Goal: Task Accomplishment & Management: Complete application form

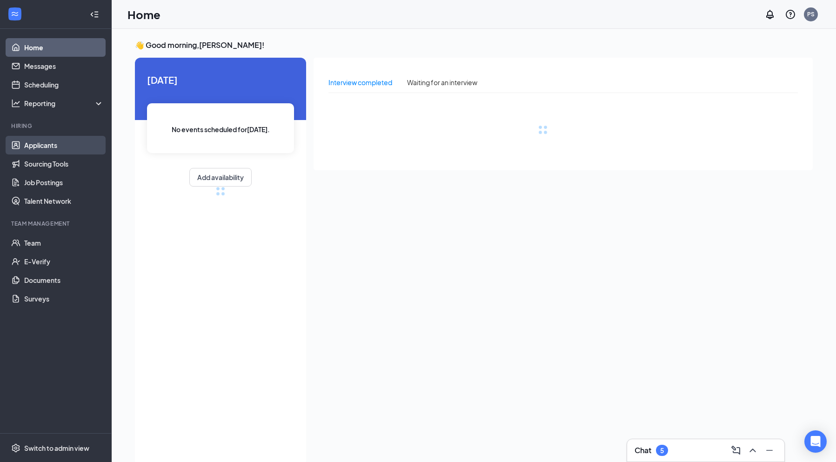
click at [41, 146] on link "Applicants" at bounding box center [64, 145] width 80 height 19
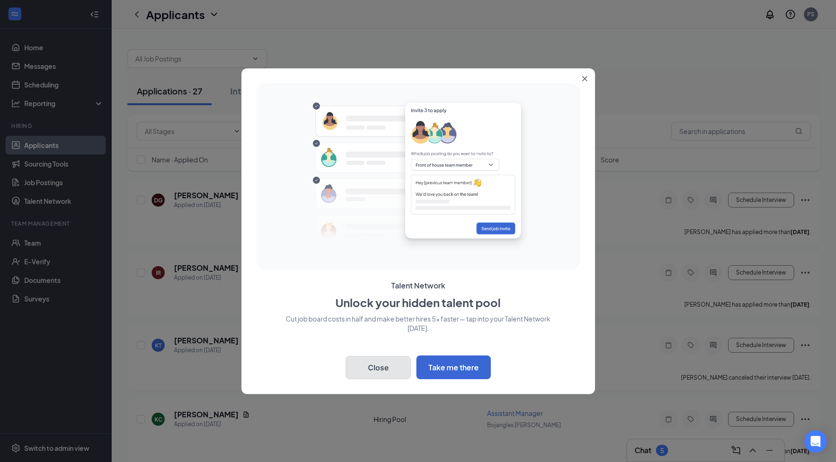
click at [384, 366] on button "Close" at bounding box center [378, 367] width 65 height 23
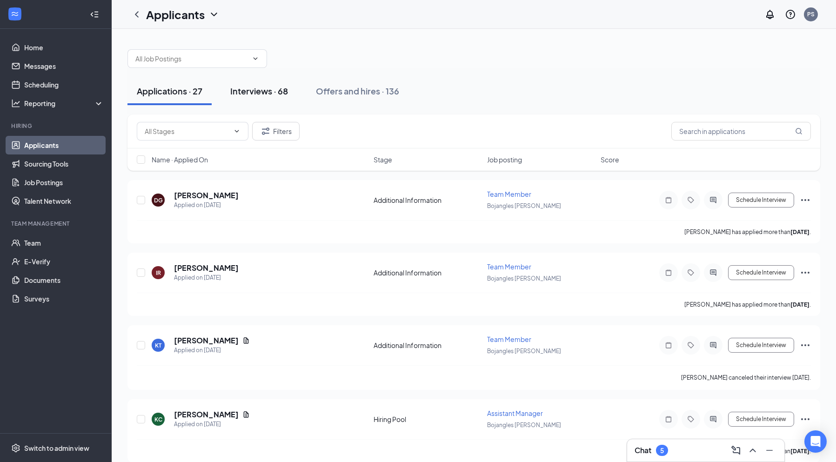
click at [269, 87] on div "Interviews · 68" at bounding box center [259, 91] width 58 height 12
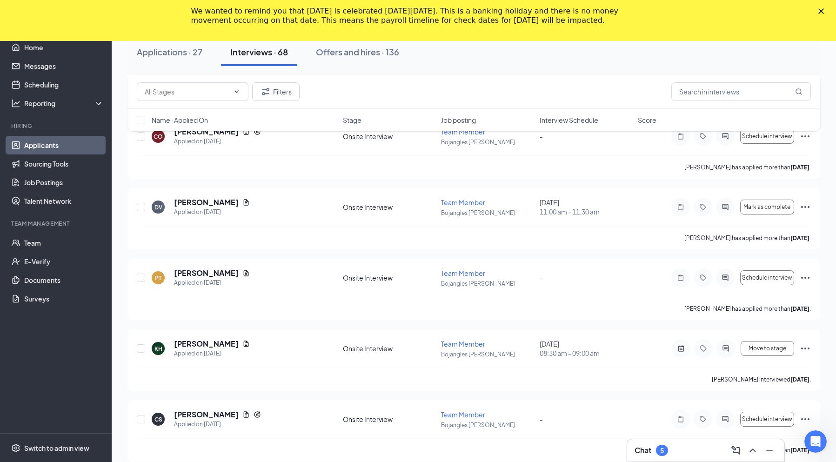
scroll to position [1395, 0]
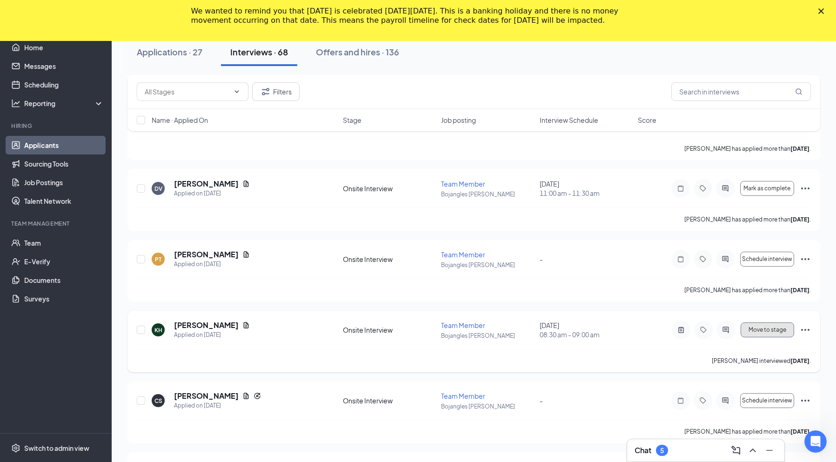
click at [763, 326] on span "Move to stage" at bounding box center [767, 329] width 38 height 7
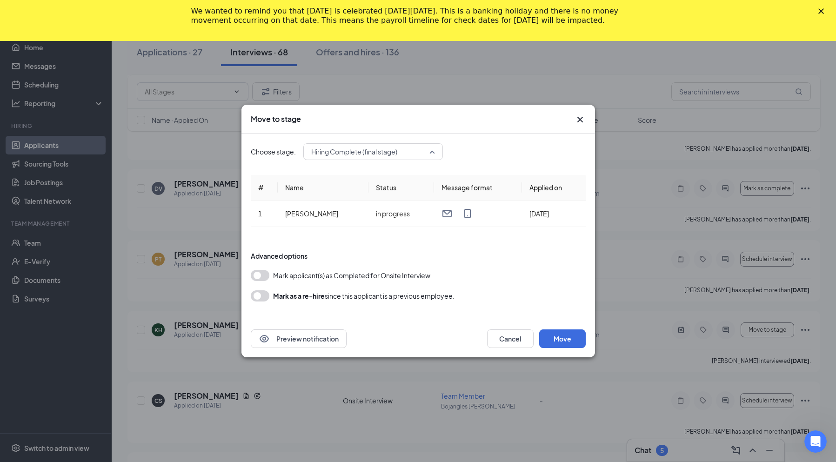
click at [435, 156] on div "Hiring Complete (final stage)" at bounding box center [373, 151] width 140 height 17
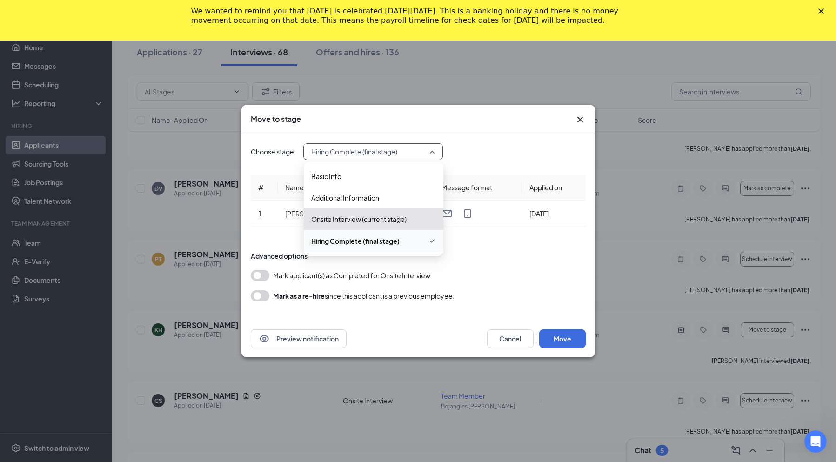
click at [402, 239] on span "Hiring Complete (final stage)" at bounding box center [373, 240] width 125 height 11
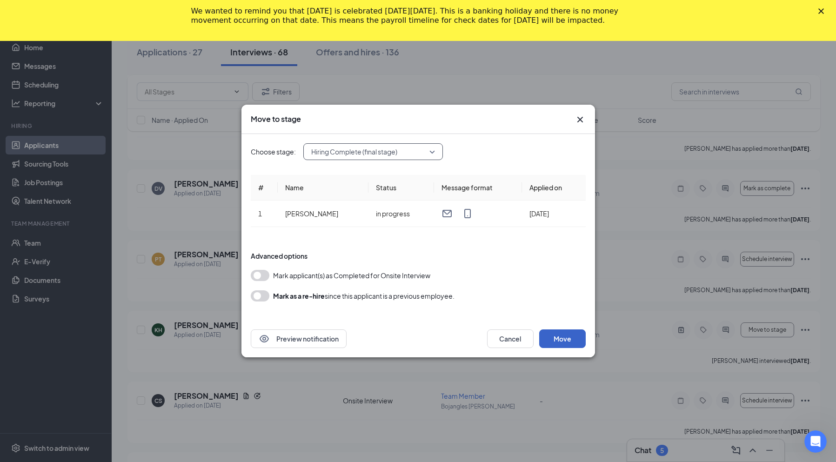
click at [551, 336] on button "Move" at bounding box center [562, 338] width 47 height 19
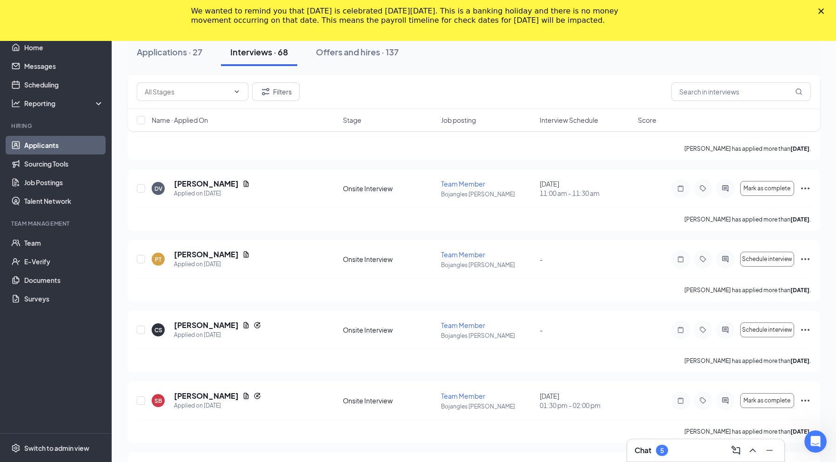
click at [824, 12] on polygon "Close" at bounding box center [821, 11] width 6 height 6
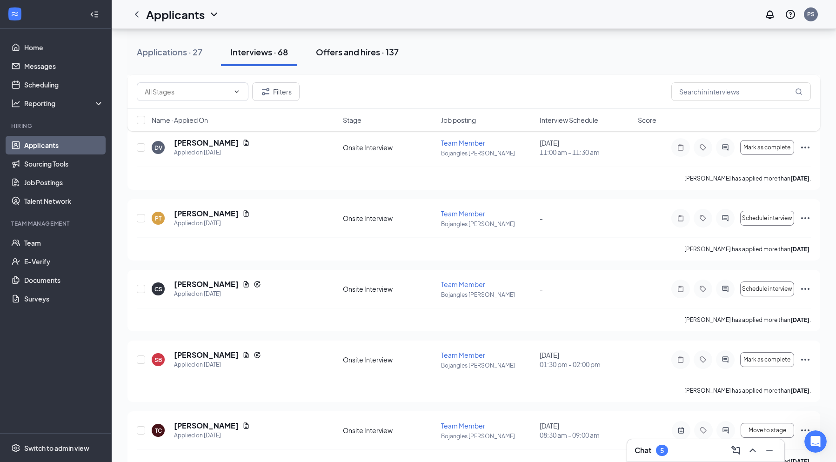
click at [343, 47] on div "Offers and hires · 137" at bounding box center [357, 52] width 83 height 12
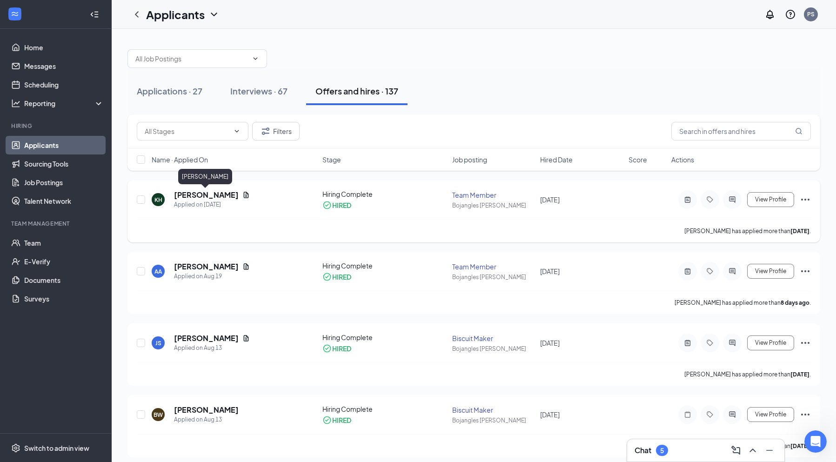
click at [213, 192] on h5 "[PERSON_NAME]" at bounding box center [206, 195] width 65 height 10
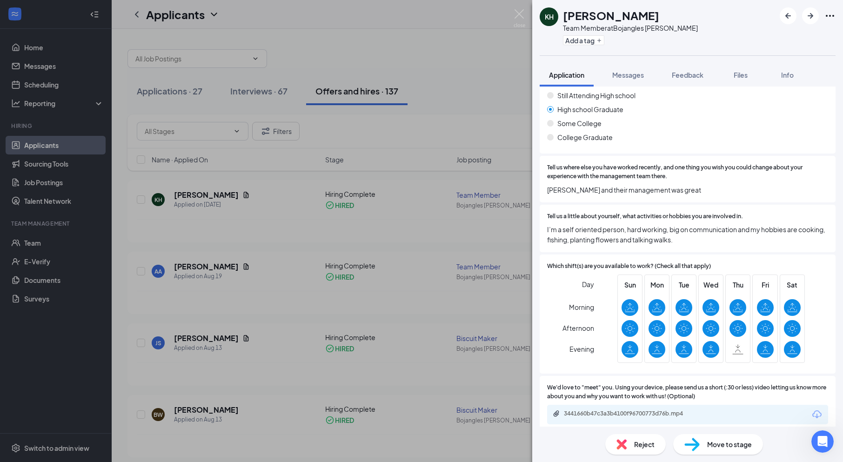
scroll to position [290, 0]
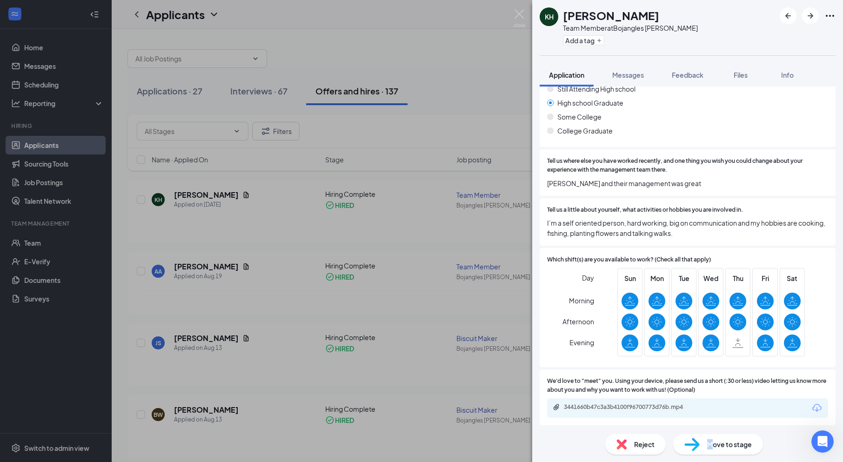
click at [710, 443] on span "Move to stage" at bounding box center [729, 444] width 45 height 10
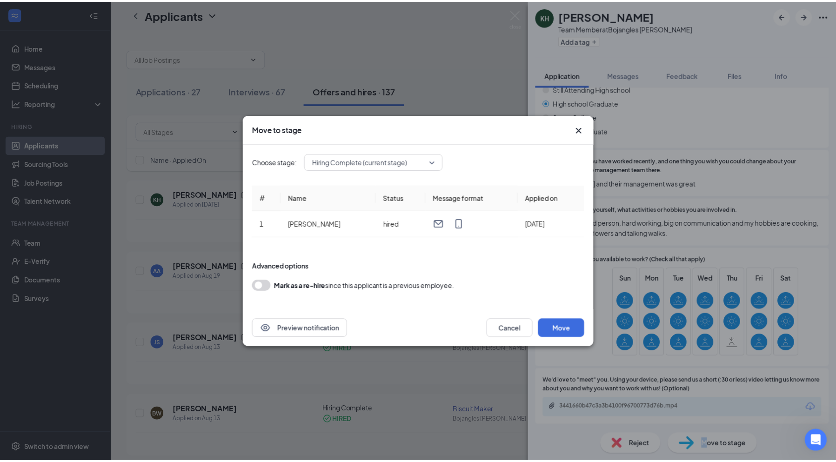
scroll to position [287, 0]
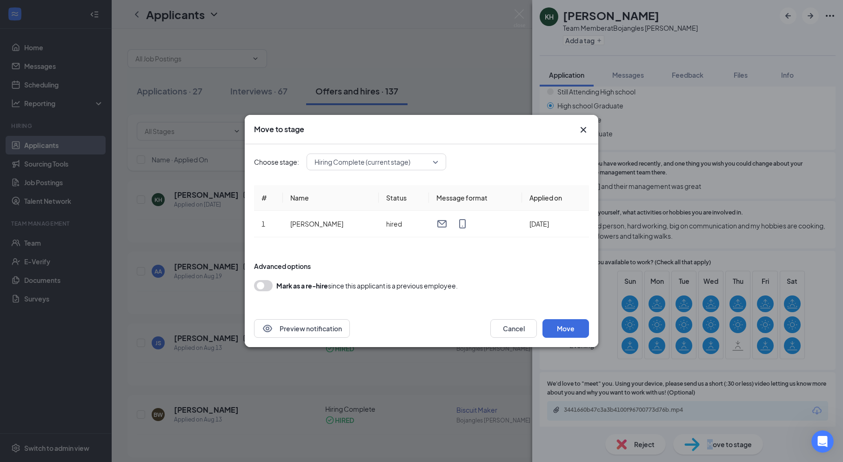
click at [440, 160] on div "Hiring Complete (current stage)" at bounding box center [376, 161] width 140 height 17
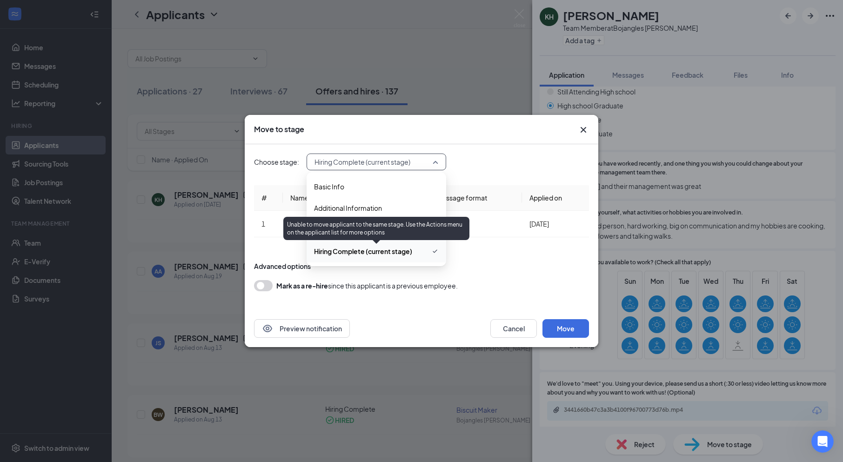
click at [400, 252] on span "Hiring Complete (current stage)" at bounding box center [363, 251] width 98 height 10
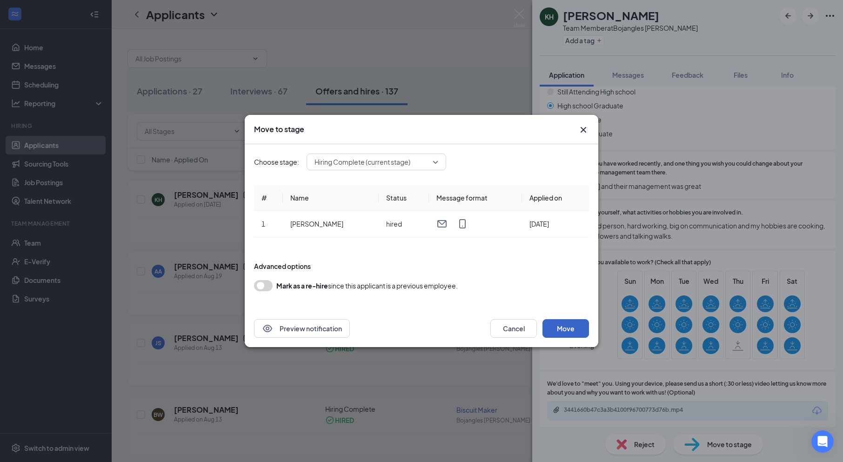
click at [564, 332] on button "Move" at bounding box center [565, 328] width 47 height 19
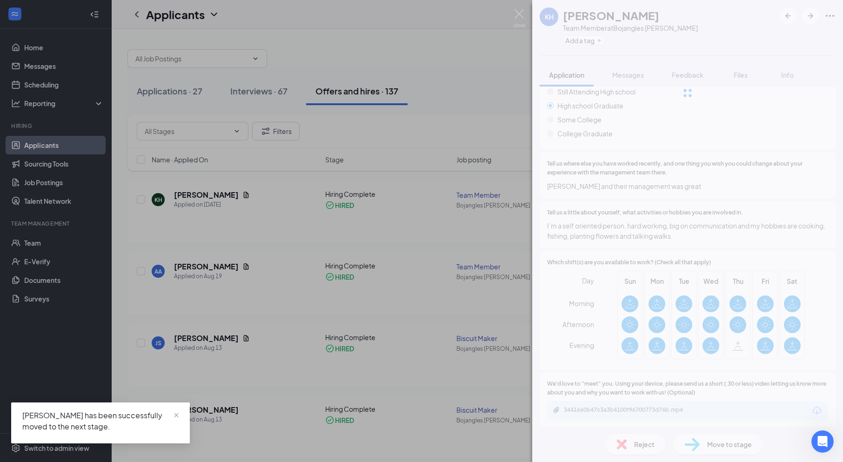
click at [504, 52] on div "KH [PERSON_NAME] Team Member at Bojangles [PERSON_NAME] Add a tag Application M…" at bounding box center [421, 231] width 843 height 462
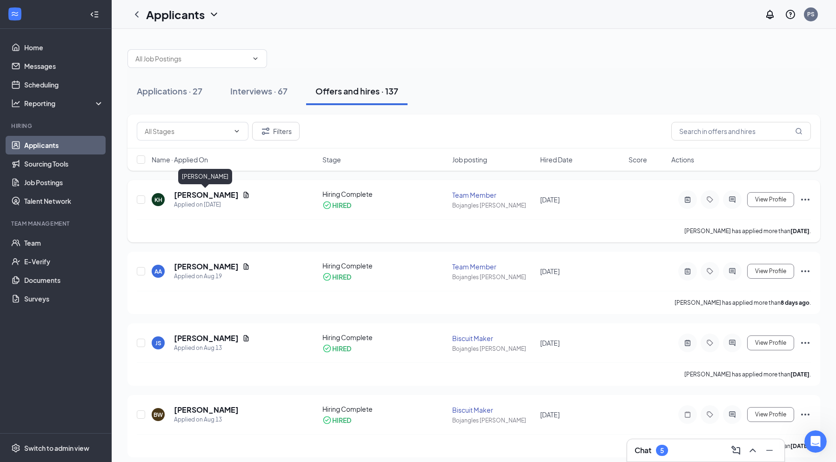
click at [218, 193] on h5 "[PERSON_NAME]" at bounding box center [206, 195] width 65 height 10
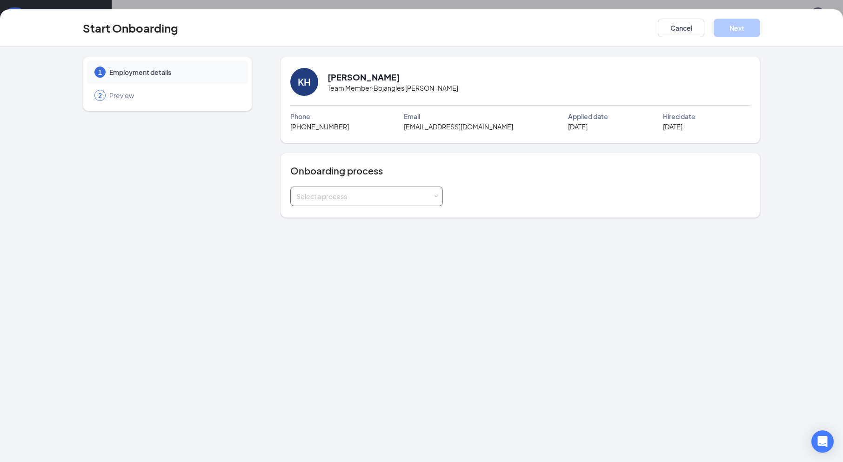
click at [436, 192] on div "Select a process" at bounding box center [366, 196] width 140 height 19
click at [411, 214] on li "Employee onboarding" at bounding box center [366, 216] width 153 height 17
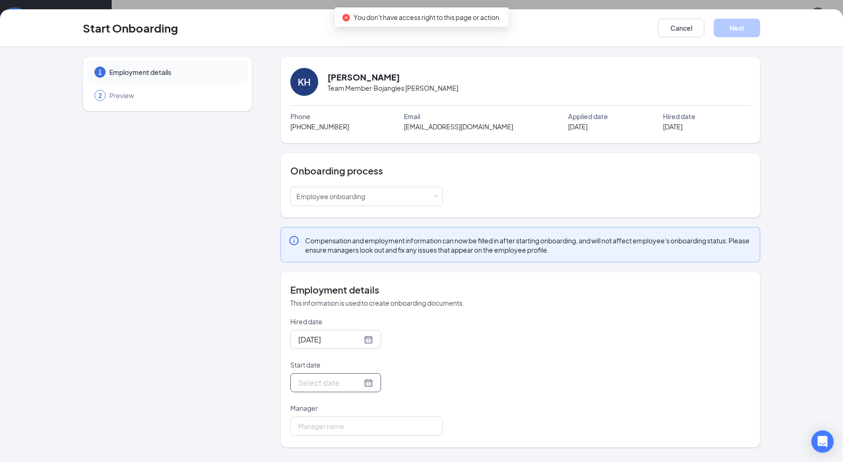
click at [359, 386] on div at bounding box center [335, 383] width 75 height 12
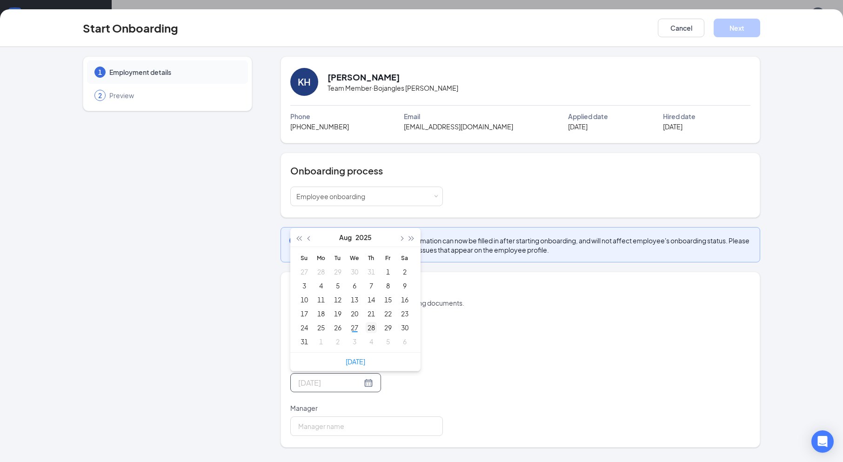
type input "Aug 28, 2025"
click at [369, 325] on div "28" at bounding box center [371, 327] width 11 height 11
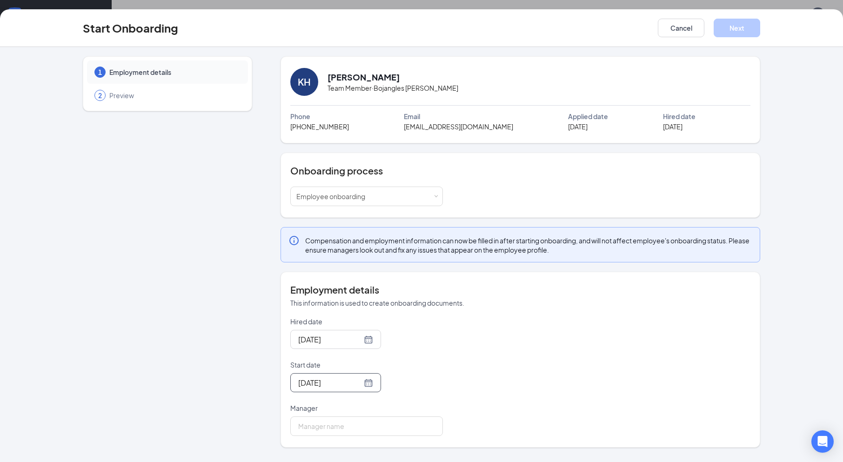
click at [336, 413] on div "Manager" at bounding box center [366, 409] width 153 height 13
drag, startPoint x: 332, startPoint y: 425, endPoint x: 337, endPoint y: 423, distance: 5.4
click at [332, 425] on input "Manager" at bounding box center [366, 426] width 153 height 20
type input "PERRY SMITH"
drag, startPoint x: 837, startPoint y: 353, endPoint x: 838, endPoint y: 360, distance: 7.0
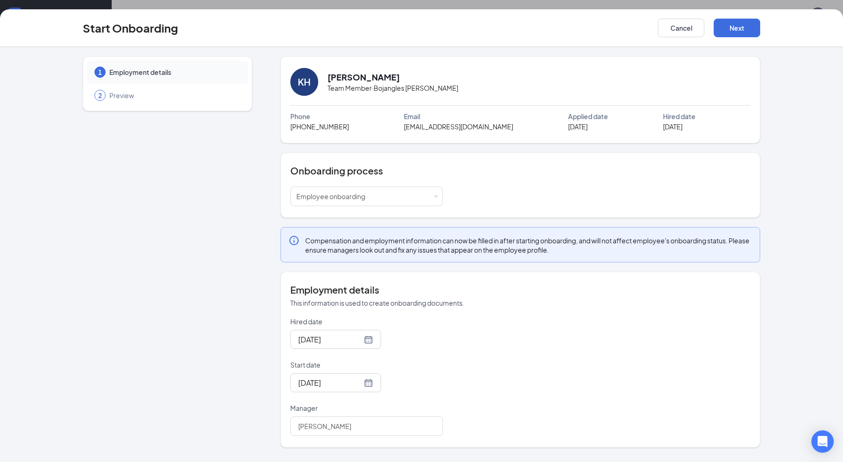
click at [838, 360] on div "1 Employment details 2 Preview KH Kathy Hamilton Team Member · Bojangles Cornel…" at bounding box center [421, 254] width 843 height 415
click at [745, 29] on button "Next" at bounding box center [736, 28] width 47 height 19
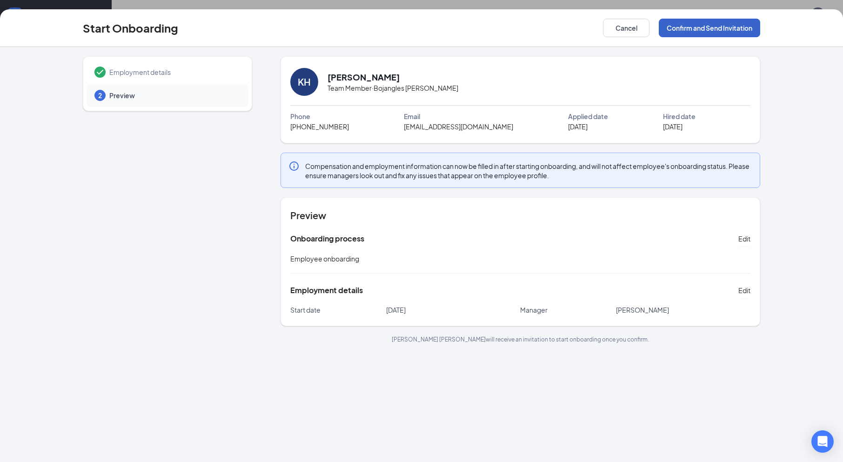
click at [718, 30] on button "Confirm and Send Invitation" at bounding box center [708, 28] width 101 height 19
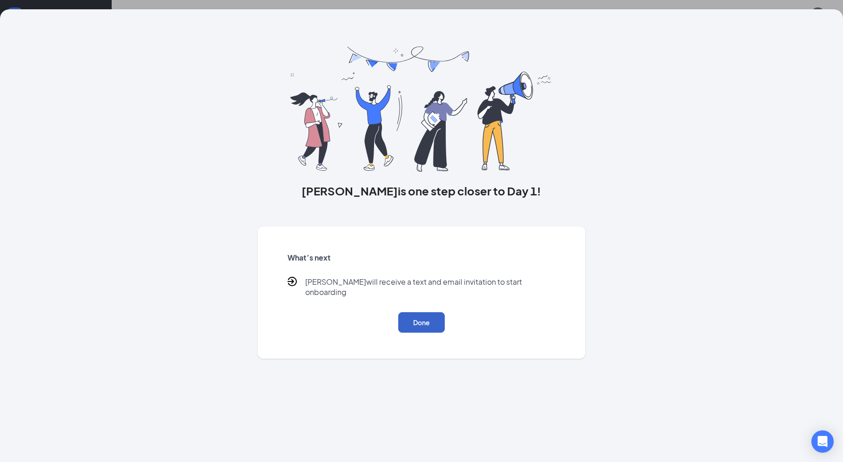
click at [431, 316] on button "Done" at bounding box center [421, 322] width 47 height 20
